Goal: Task Accomplishment & Management: Complete application form

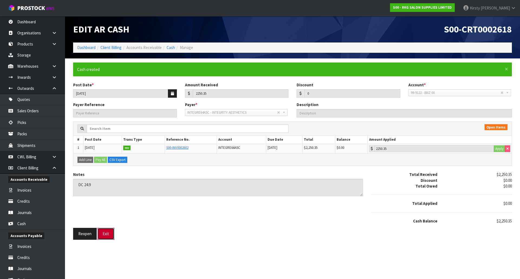
click at [107, 234] on button "Exit" at bounding box center [105, 234] width 17 height 12
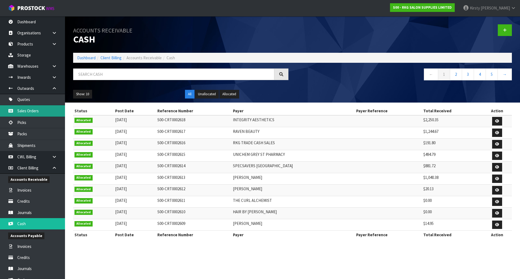
click at [27, 108] on link "Sales Orders" at bounding box center [32, 110] width 65 height 11
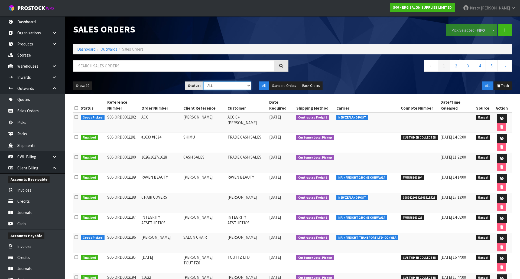
click at [248, 86] on select "Draft Pending Allocated Pending Pick Goods Picked Goods Packed Pending Charges …" at bounding box center [227, 86] width 48 height 8
select select "string:2"
click at [203, 82] on select "Draft Pending Allocated Pending Pick Goods Picked Goods Packed Pending Charges …" at bounding box center [227, 86] width 48 height 8
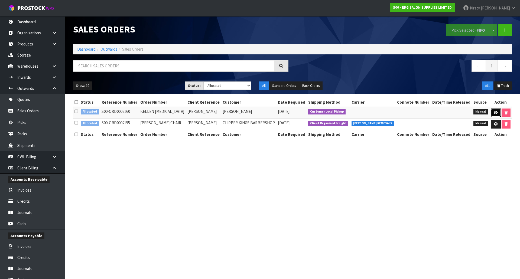
click at [493, 115] on link at bounding box center [496, 113] width 10 height 9
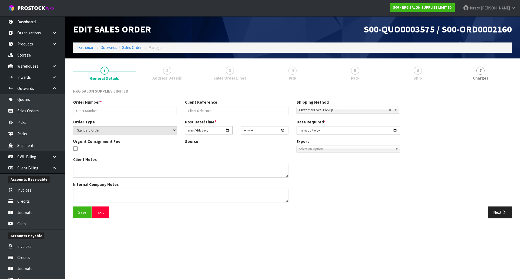
type input "KELLEN [MEDICAL_DATA]"
type input "[PERSON_NAME]"
select select "number:0"
type input "[DATE]"
type input "00:00:00.000"
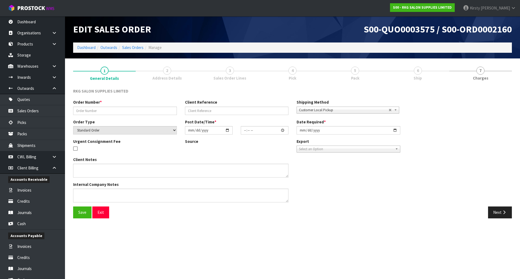
type input "[DATE]"
type textarea "BEAUTY STARTER SET INCLUDE 1 X WELLINGTON BED, 1 X TROLLEY, 1 X STOOL"
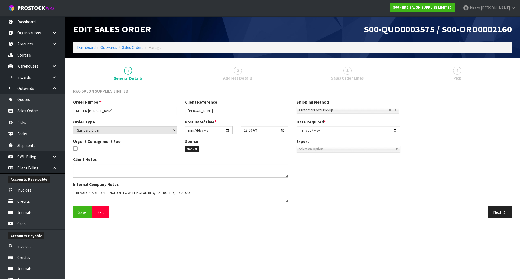
click at [345, 70] on span "3" at bounding box center [347, 71] width 8 height 8
click at [349, 71] on span "3" at bounding box center [347, 71] width 8 height 8
click at [497, 210] on button "Next" at bounding box center [500, 213] width 24 height 12
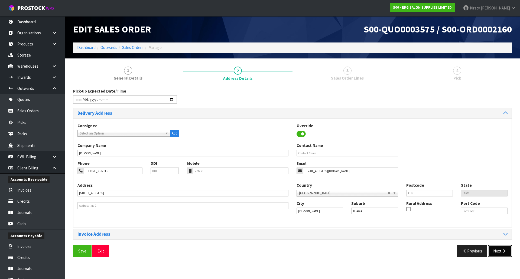
click at [495, 254] on button "Next" at bounding box center [500, 251] width 24 height 12
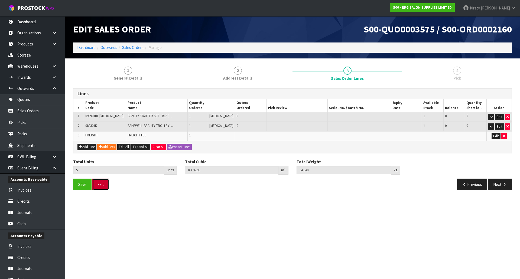
click at [100, 185] on button "Exit" at bounding box center [100, 185] width 17 height 12
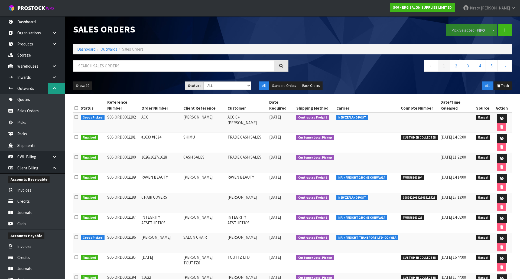
click at [54, 89] on icon at bounding box center [54, 88] width 5 height 4
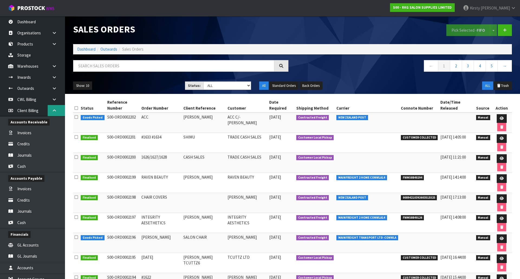
click at [55, 111] on icon at bounding box center [54, 111] width 5 height 4
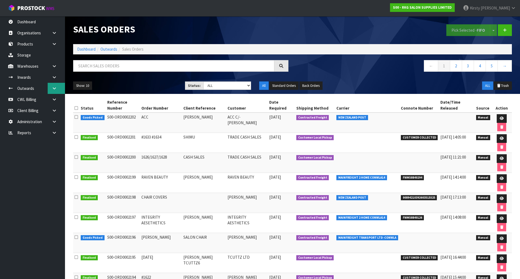
click at [50, 89] on link at bounding box center [56, 88] width 17 height 11
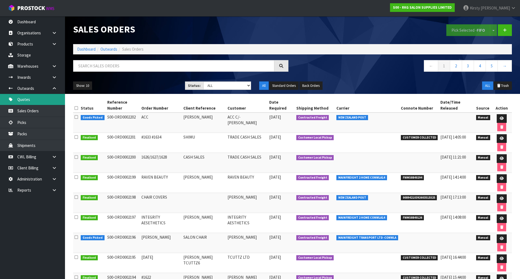
click at [28, 100] on link "Quotes" at bounding box center [32, 99] width 65 height 11
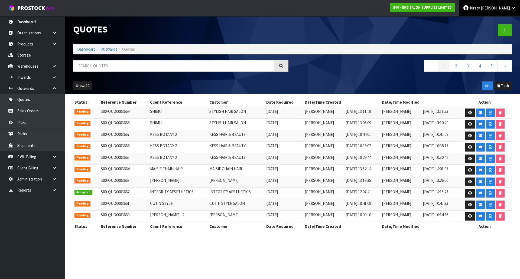
click at [494, 4] on link "[PERSON_NAME]" at bounding box center [489, 8] width 61 height 16
click at [482, 20] on link "Logout" at bounding box center [498, 21] width 43 height 7
